Goal: Task Accomplishment & Management: Manage account settings

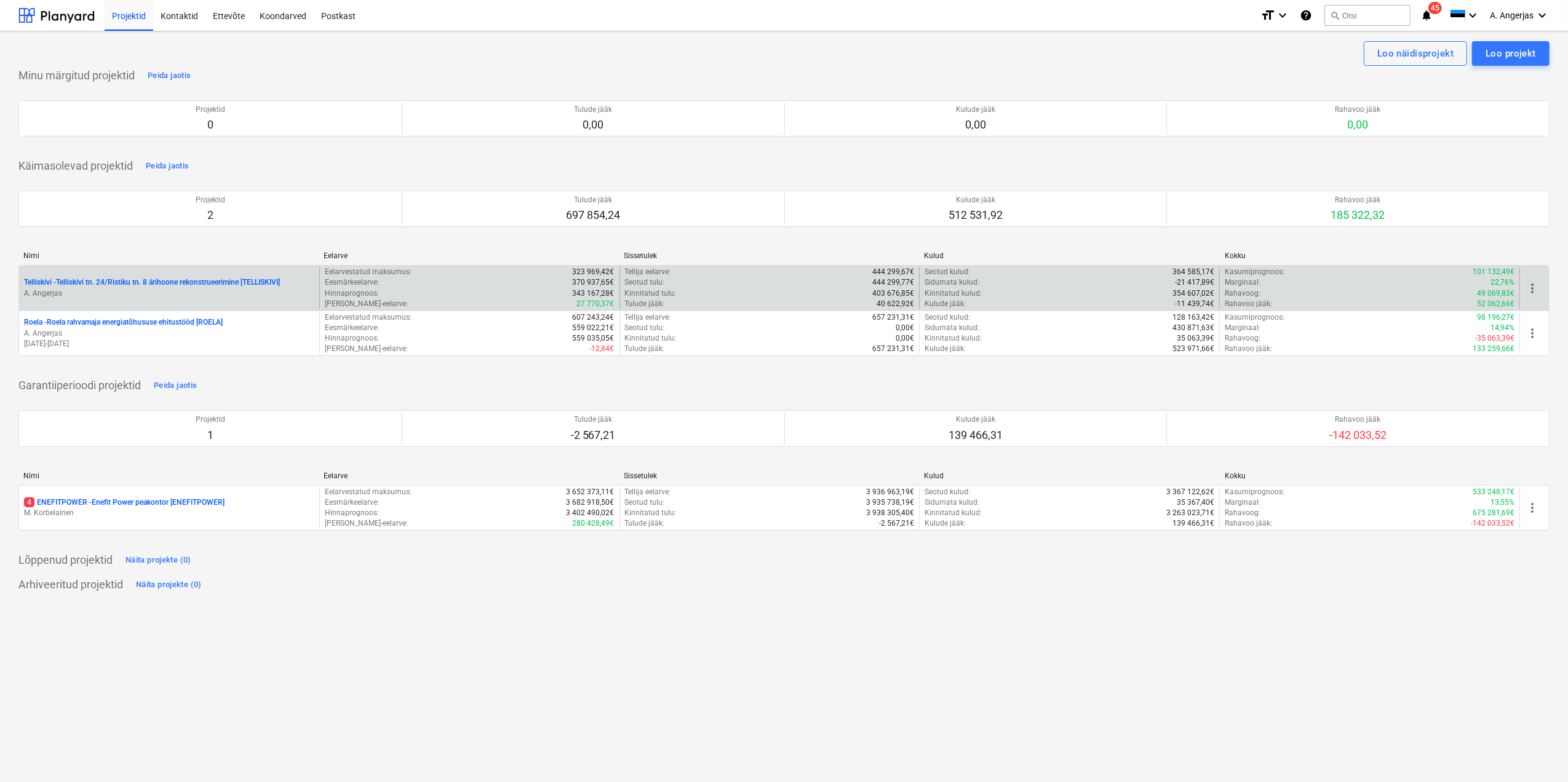
click at [188, 301] on div "Telliskivi - Telliskivi tn. 24/Ristiku tn. 8 ärihoone rekonstrueerimine [TELLIS…" at bounding box center [169, 288] width 300 height 42
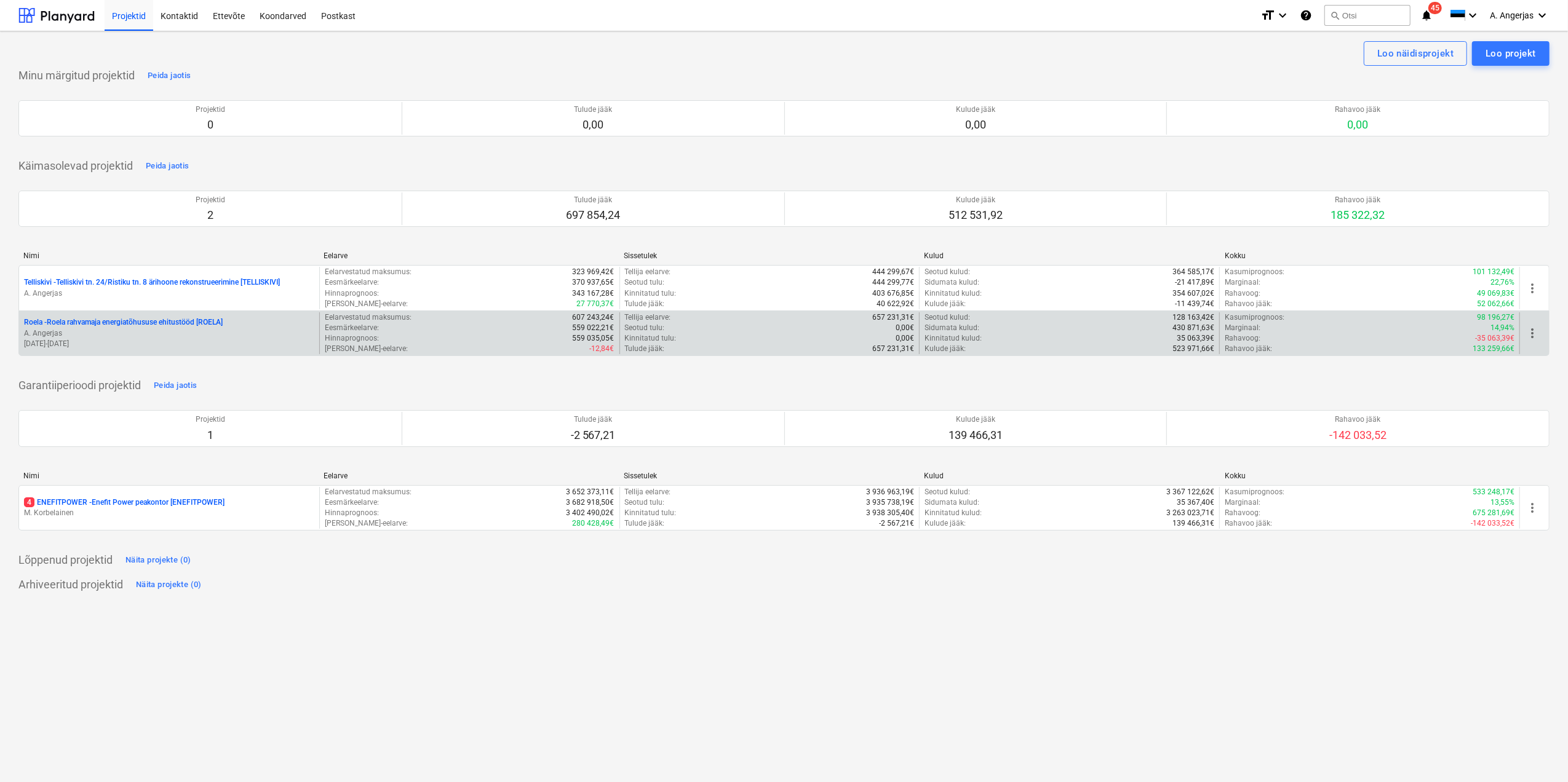
click at [121, 330] on p "A. Angerjas" at bounding box center [169, 333] width 290 height 11
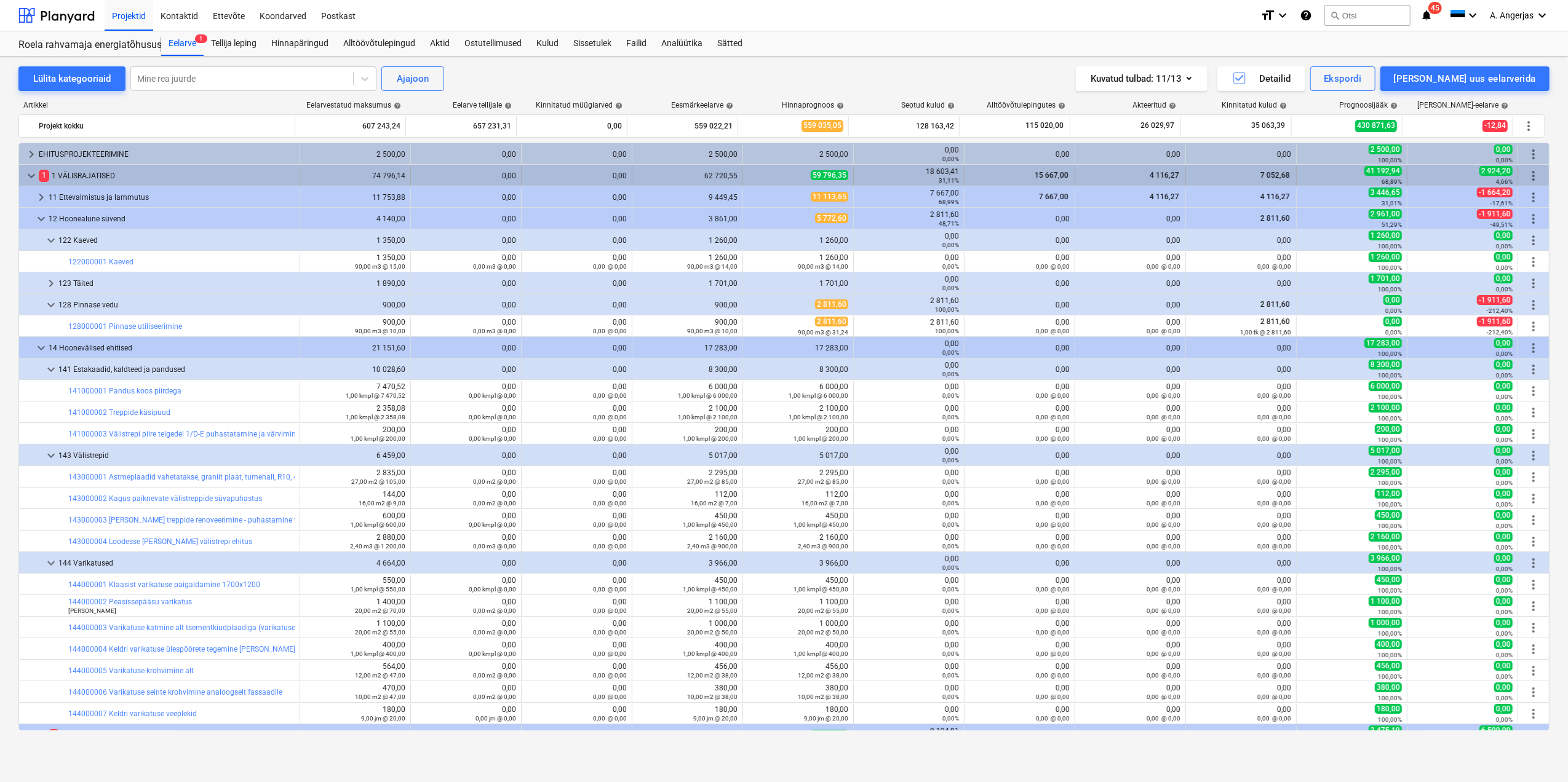
click at [29, 175] on span "keyboard_arrow_down" at bounding box center [31, 176] width 15 height 15
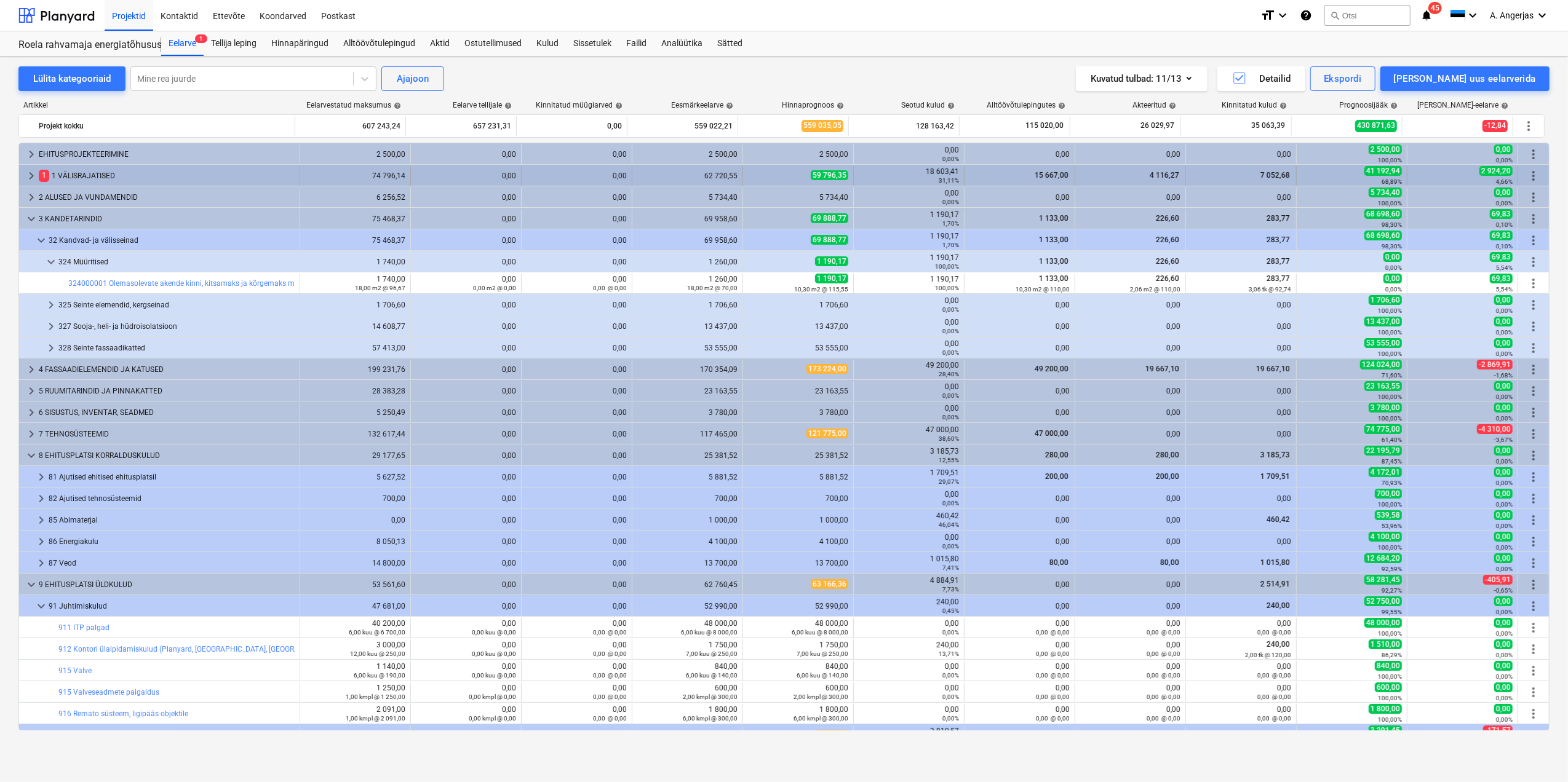
click at [32, 173] on span "keyboard_arrow_right" at bounding box center [31, 176] width 15 height 15
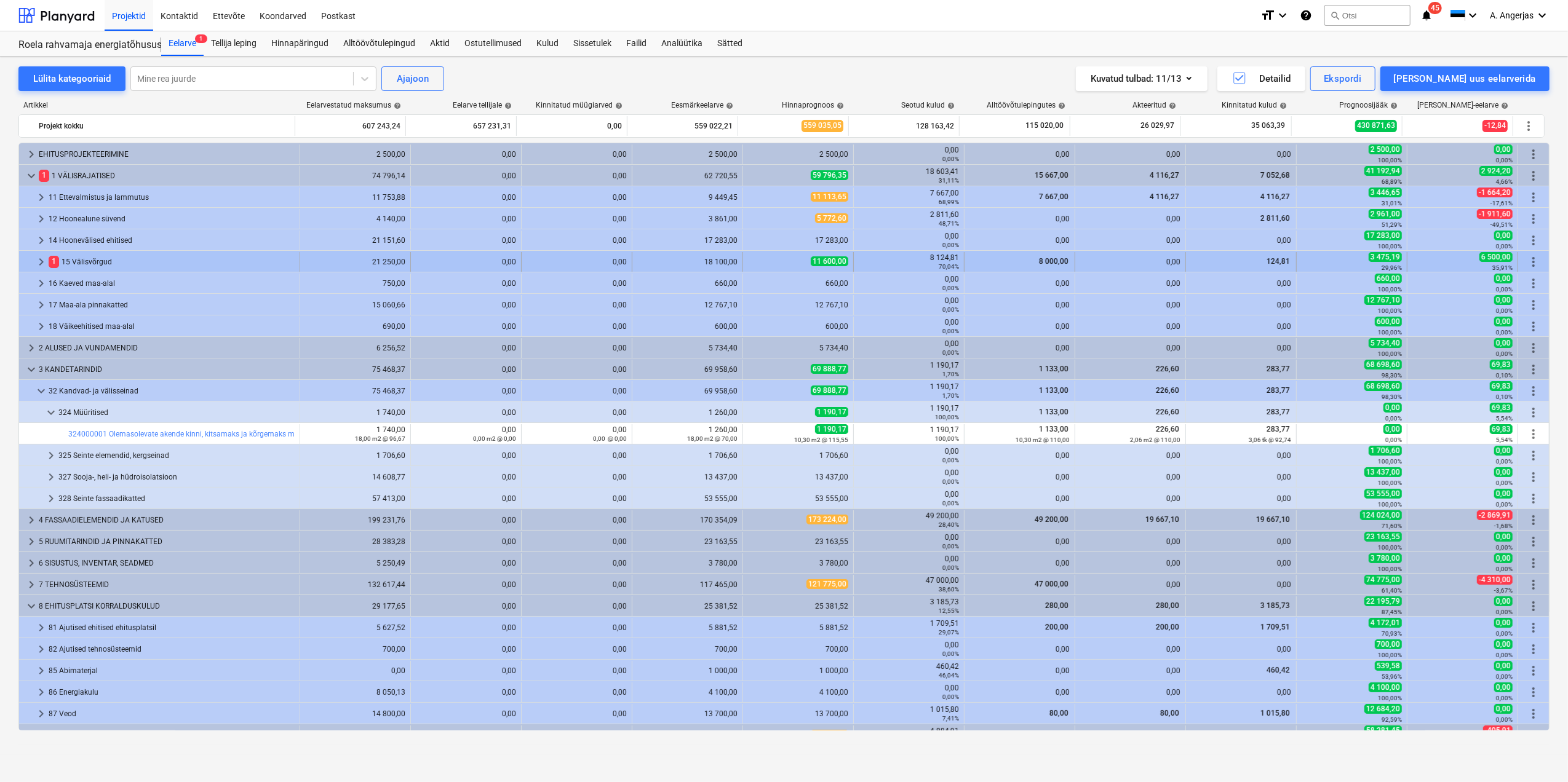
click at [42, 260] on span "keyboard_arrow_right" at bounding box center [41, 262] width 15 height 15
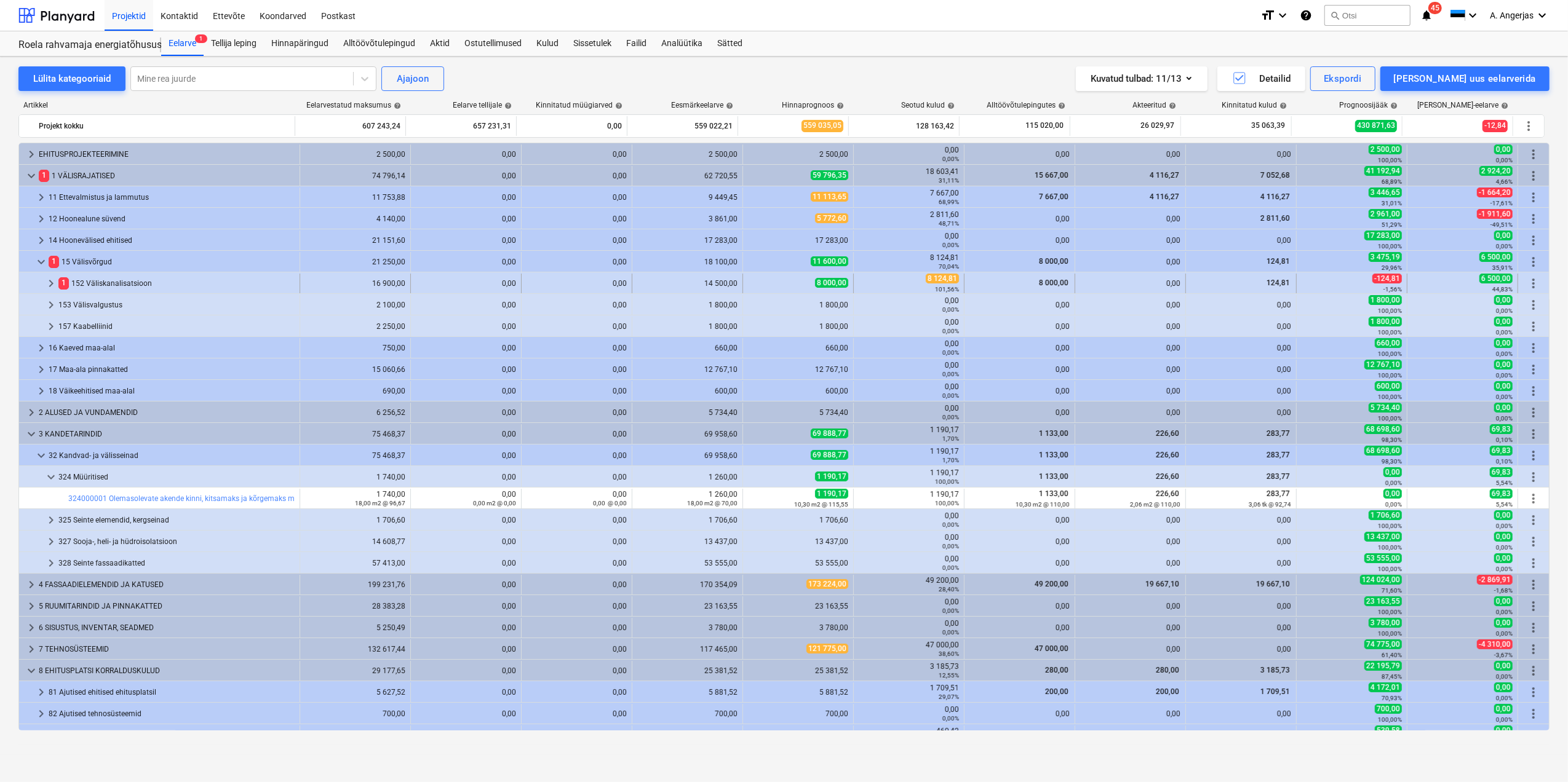
click at [47, 285] on span "keyboard_arrow_right" at bounding box center [51, 283] width 15 height 15
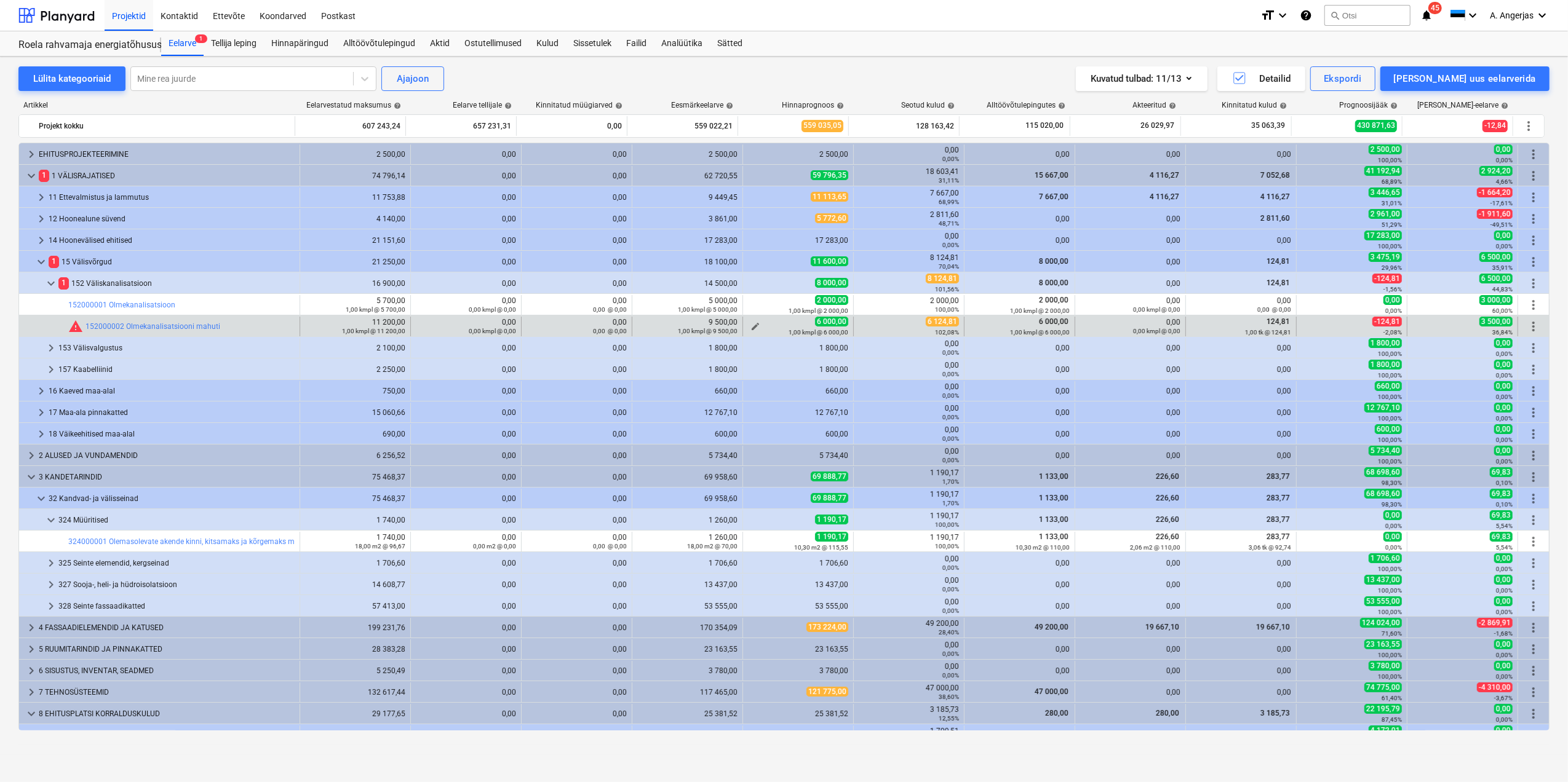
click at [751, 326] on span "edit" at bounding box center [756, 327] width 10 height 10
type textarea "x"
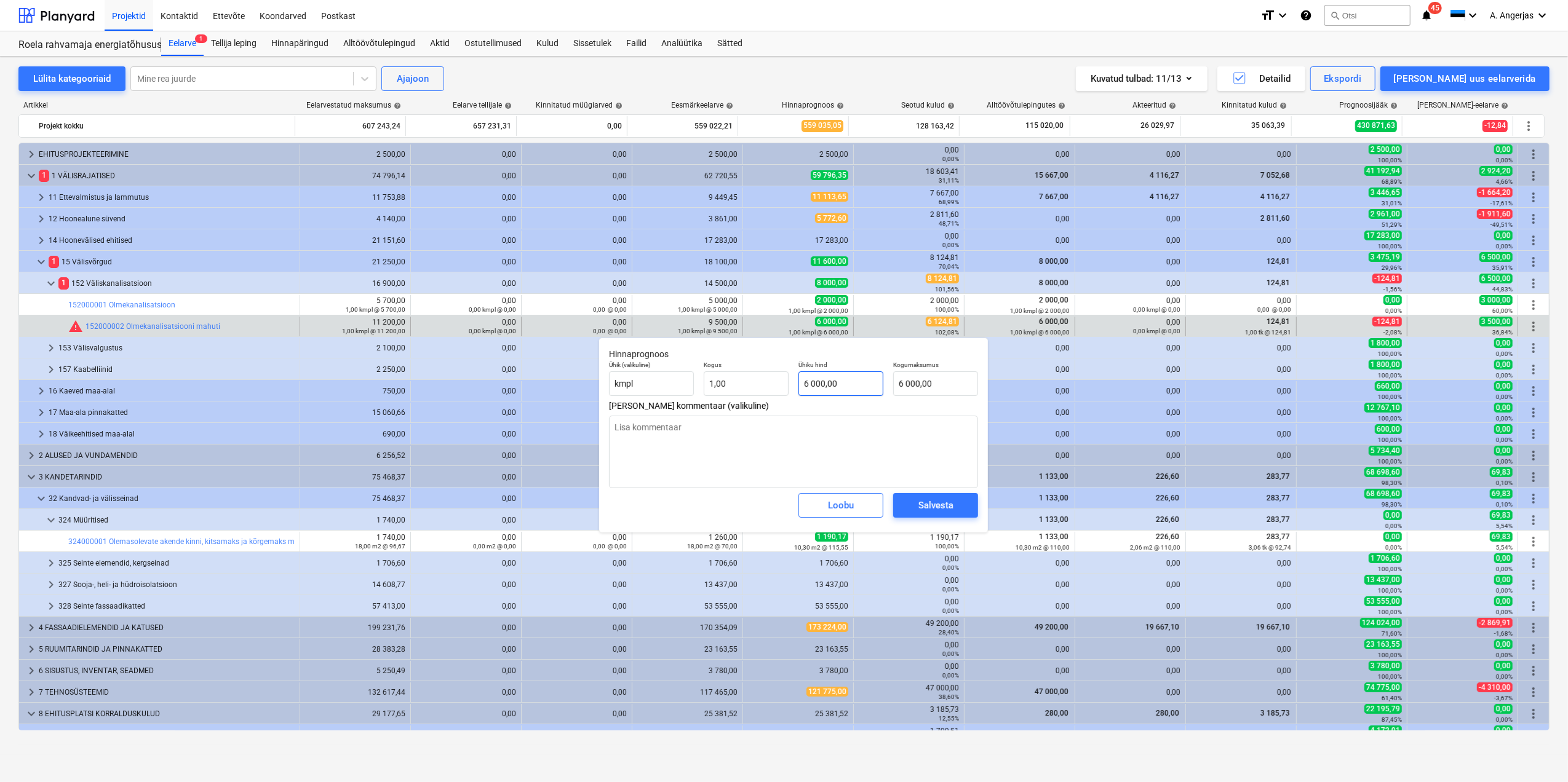
type input "6000"
drag, startPoint x: 850, startPoint y: 382, endPoint x: 744, endPoint y: 379, distance: 106.0
click at [744, 379] on div "Ühik (valikuline) kmpl Kogus 1,00 Ühiku hind 6000 Kogumaksumus 6 000,00" at bounding box center [793, 378] width 379 height 45
type textarea "x"
type input "6"
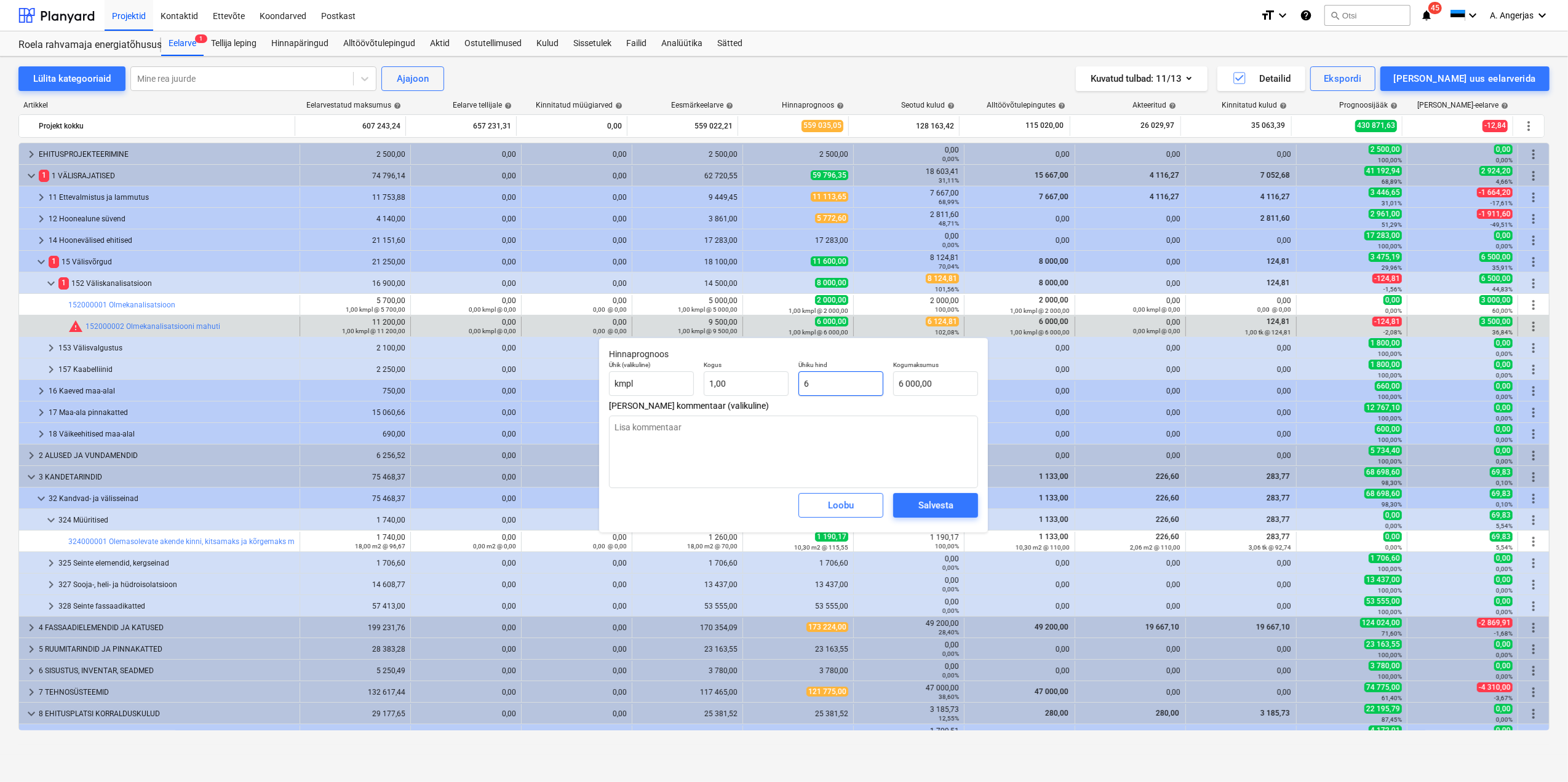
type input "6,00"
type textarea "x"
type input "61"
type input "61,00"
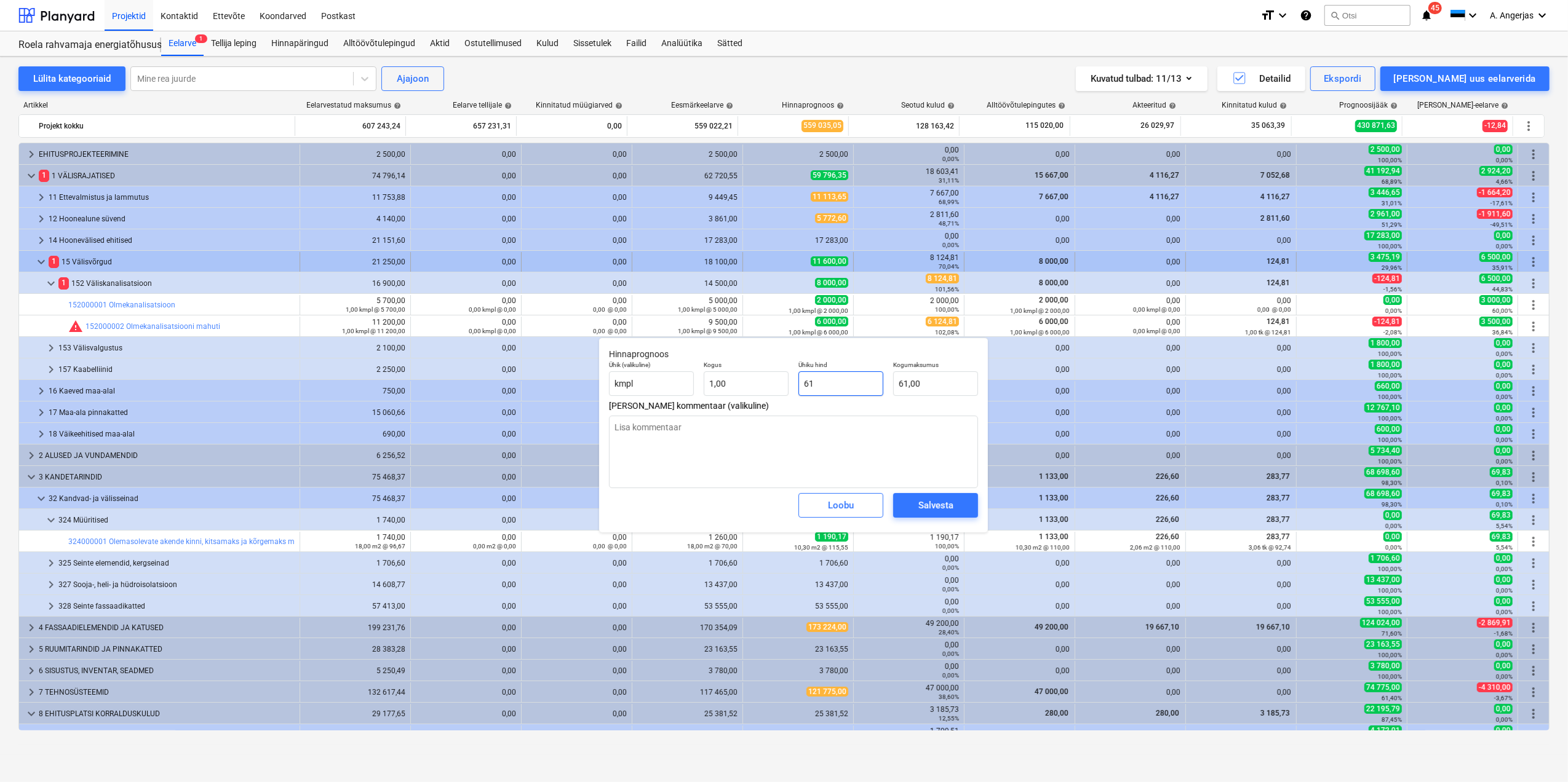
type textarea "x"
type input "612"
type input "612,00"
type textarea "x"
type input "6124"
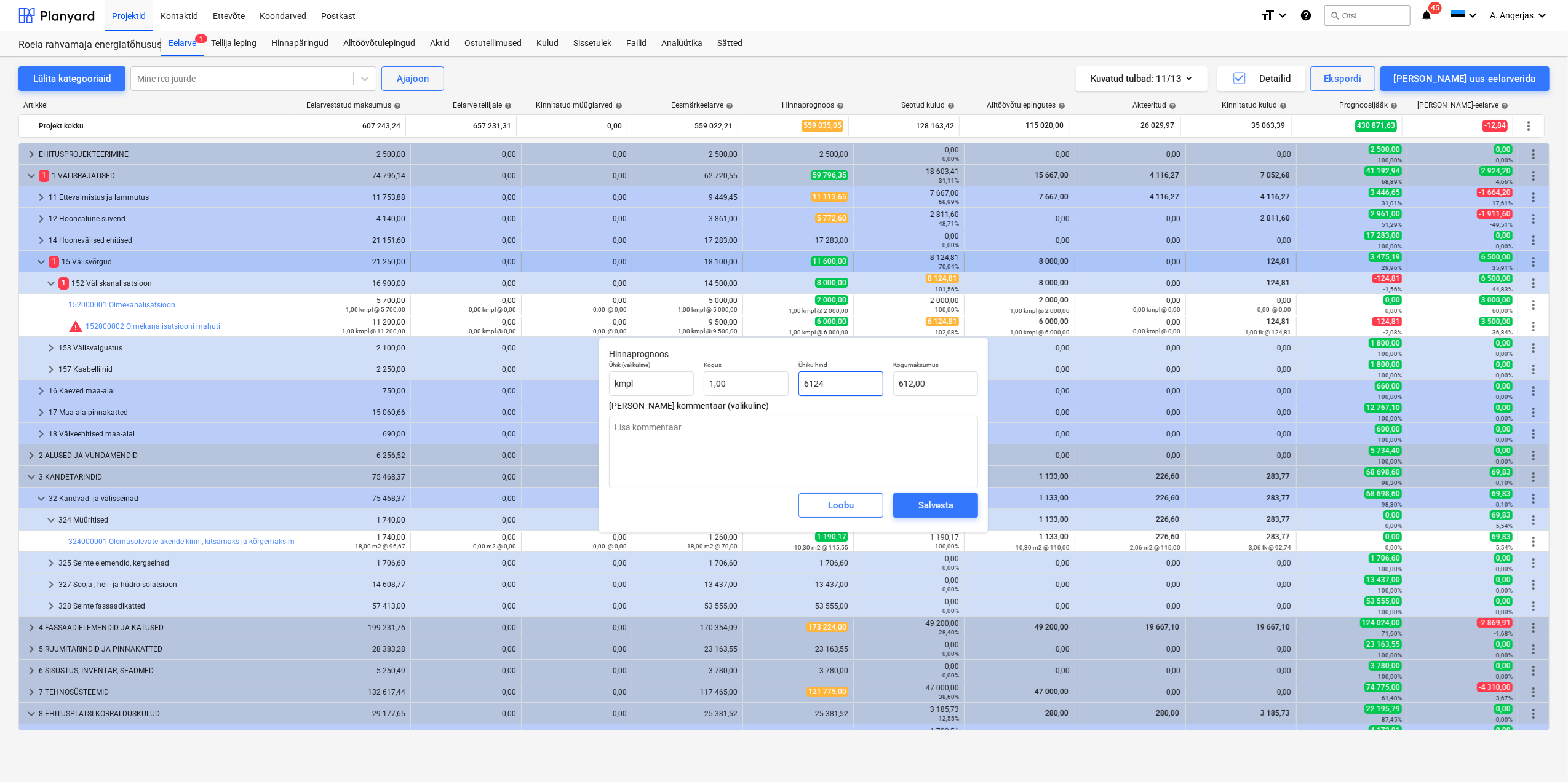
type input "6 124,00"
type textarea "x"
type input "6124,"
type textarea "x"
type input "6124,8"
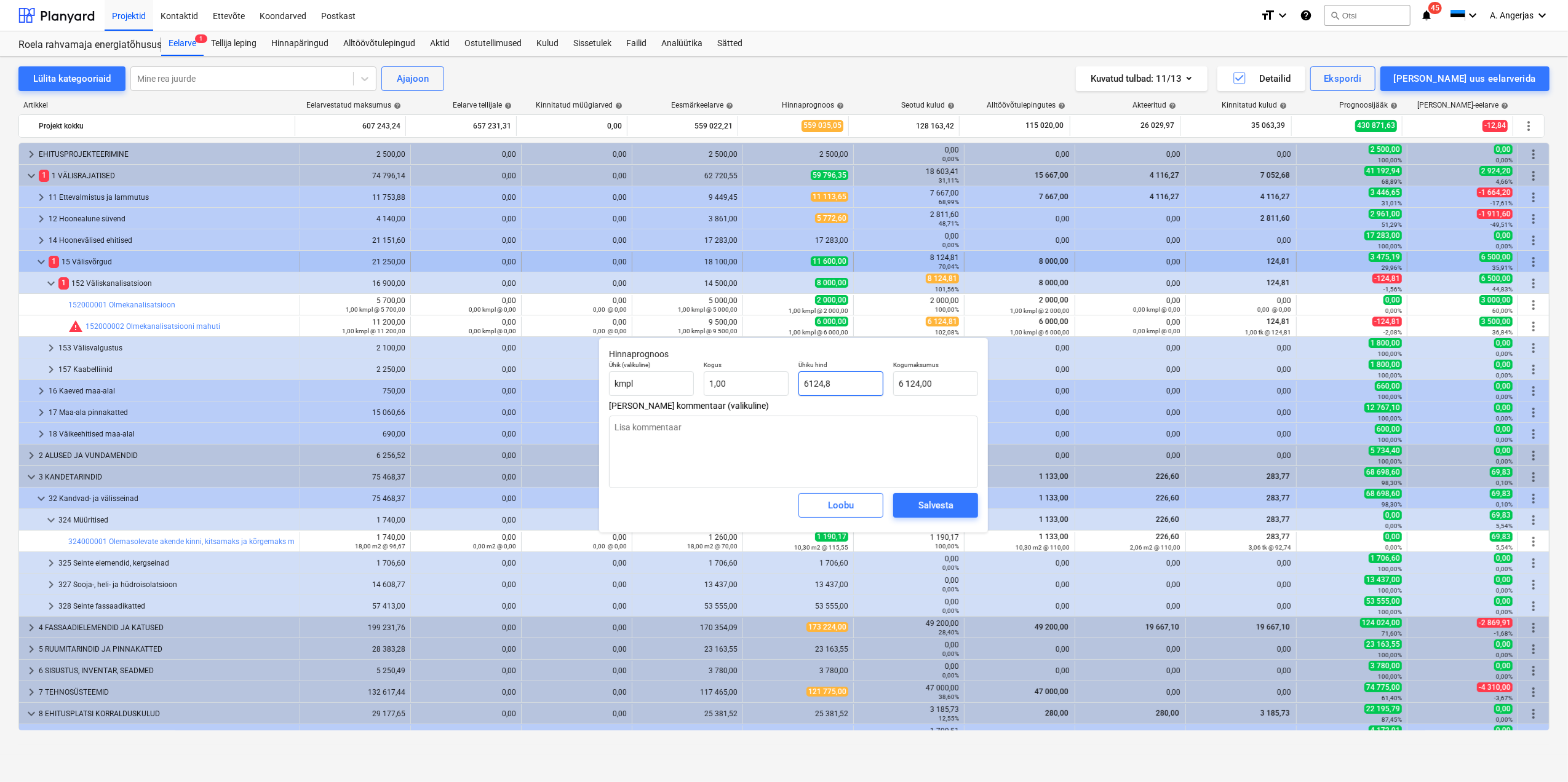
type input "6 124,80"
type textarea "x"
type input "6124,81"
type input "6 124,81"
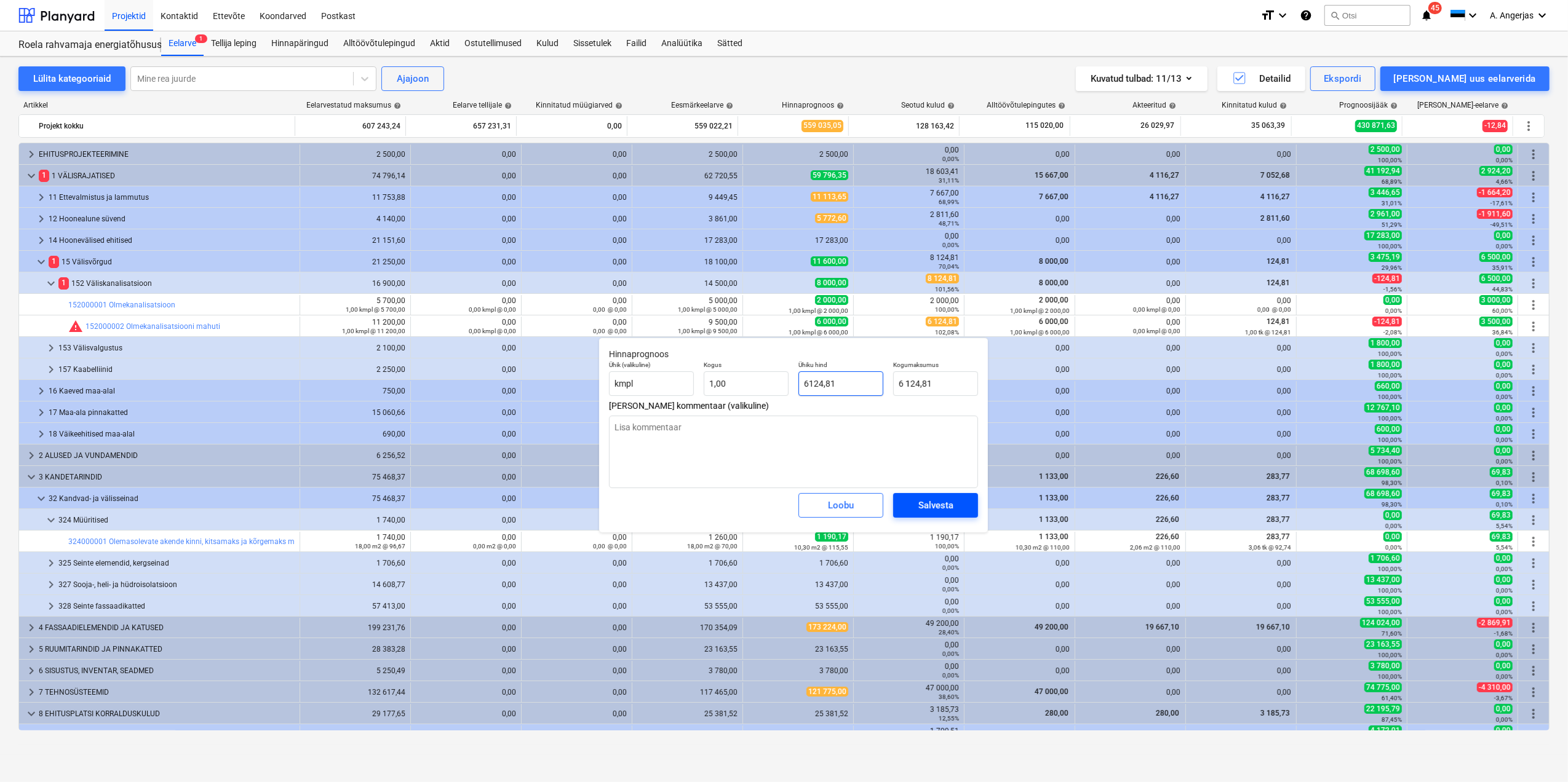
type input "6124,81"
type textarea "x"
type input "6 124,81"
click at [936, 504] on div "Salvesta" at bounding box center [936, 505] width 35 height 16
type textarea "x"
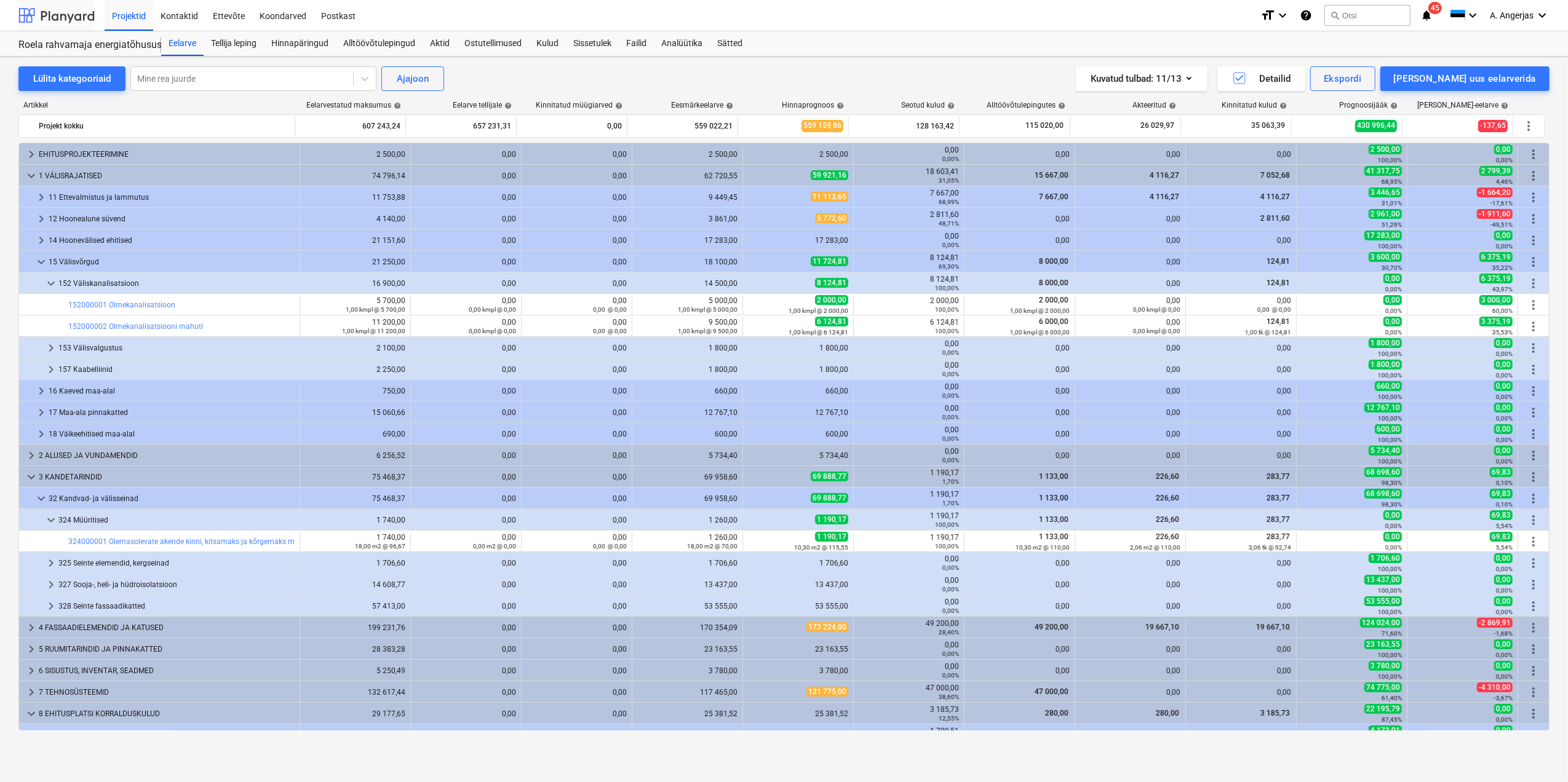
click at [42, 17] on div at bounding box center [56, 15] width 76 height 31
